Goal: Information Seeking & Learning: Learn about a topic

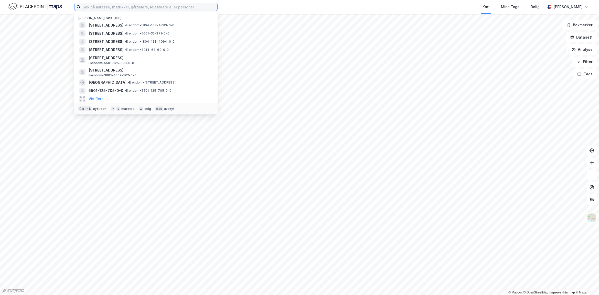
click at [106, 8] on input at bounding box center [149, 7] width 137 height 8
click at [115, 29] on div "[STREET_ADDRESS] • Eiendom • 5601-32-371-0-0" at bounding box center [145, 33] width 135 height 8
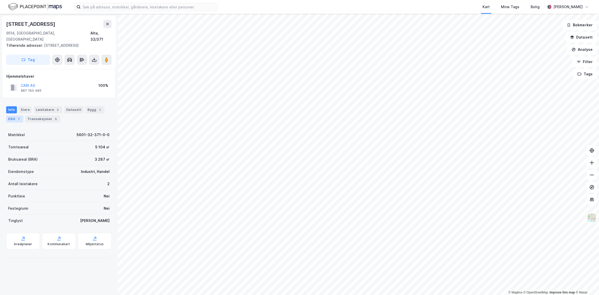
click at [12, 116] on div "ESG 1" at bounding box center [14, 119] width 17 height 7
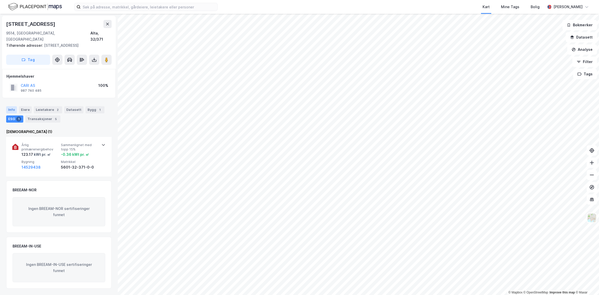
click at [13, 107] on div "Info" at bounding box center [11, 109] width 11 height 7
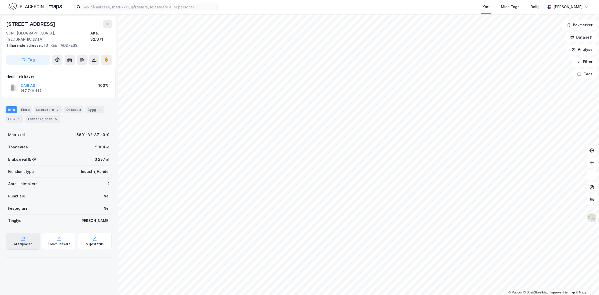
click at [28, 234] on div "Arealplaner" at bounding box center [23, 241] width 34 height 16
click at [54, 242] on div "Kommunekart" at bounding box center [59, 241] width 34 height 16
click at [15, 116] on div "ESG 1" at bounding box center [14, 119] width 17 height 7
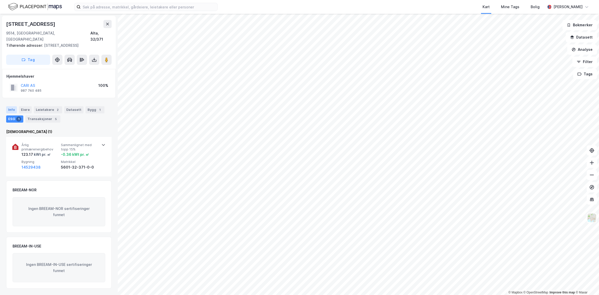
click at [12, 106] on div "Info" at bounding box center [11, 109] width 11 height 7
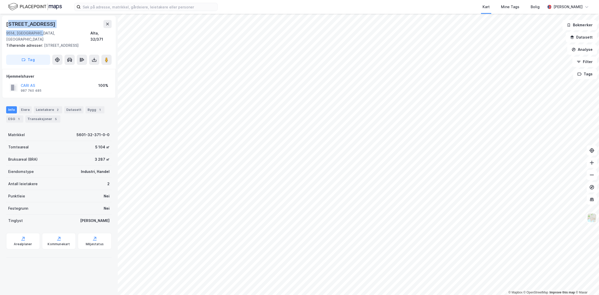
drag, startPoint x: 38, startPoint y: 30, endPoint x: 10, endPoint y: 24, distance: 28.8
click at [10, 24] on div "[STREET_ADDRESS]" at bounding box center [58, 31] width 105 height 23
drag, startPoint x: 10, startPoint y: 24, endPoint x: 86, endPoint y: 23, distance: 76.0
click at [86, 23] on div "[STREET_ADDRESS]" at bounding box center [58, 24] width 105 height 8
drag, startPoint x: 48, startPoint y: 26, endPoint x: -1, endPoint y: 21, distance: 49.2
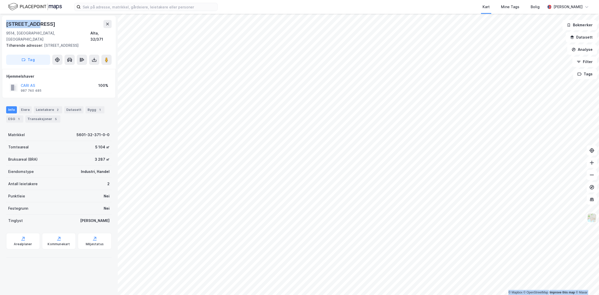
click at [0, 21] on html "Kart Mine Tags Bolig [PERSON_NAME] © Mapbox © OpenStreetMap Improve this map © …" at bounding box center [299, 147] width 599 height 295
copy div "© Mapbox © OpenStreetMap Improve this map © Maxar [STREET_ADDRESS]"
click at [26, 234] on div "Arealplaner" at bounding box center [23, 241] width 34 height 16
click at [92, 236] on div "Miljøstatus" at bounding box center [95, 241] width 34 height 16
click at [78, 106] on div "Datasett" at bounding box center [73, 109] width 19 height 7
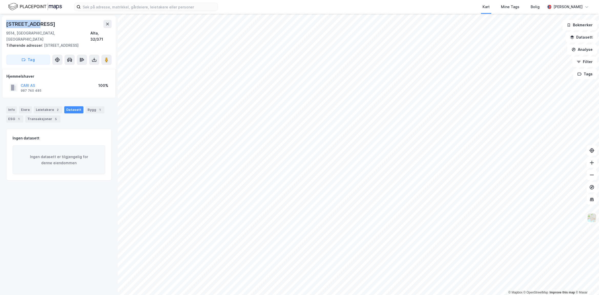
drag, startPoint x: 40, startPoint y: 22, endPoint x: 2, endPoint y: 25, distance: 39.0
click at [2, 25] on div "Myggveien 8 9514, [STREET_ADDRESS] Tilhørende adresser: [STREET_ADDRESS] Tag Hj…" at bounding box center [59, 155] width 118 height 282
copy div "[STREET_ADDRESS]"
click at [86, 106] on div "Bygg 1" at bounding box center [94, 109] width 19 height 7
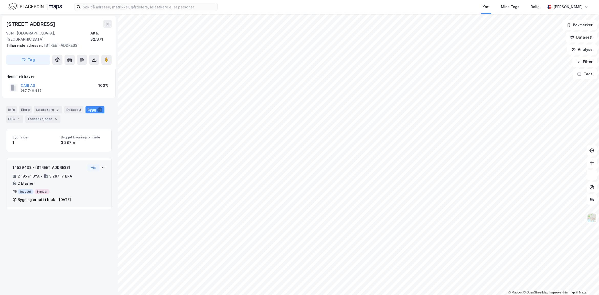
click at [85, 179] on div "14529438 - Myggveien 8 2 195 ㎡ BYA • 3 287 ㎡ BRA • 2 Etasjer Industri Handel By…" at bounding box center [59, 186] width 93 height 42
